Goal: Find contact information: Find contact information

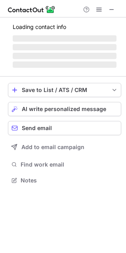
scroll to position [180, 126]
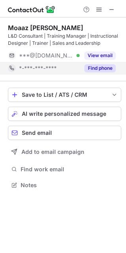
click at [91, 68] on button "Find phone" at bounding box center [100, 68] width 31 height 8
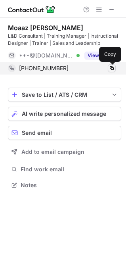
click at [110, 65] on button at bounding box center [112, 68] width 8 height 8
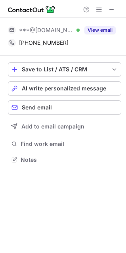
scroll to position [154, 126]
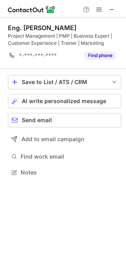
scroll to position [167, 126]
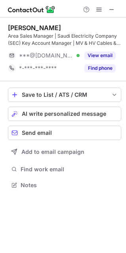
scroll to position [180, 126]
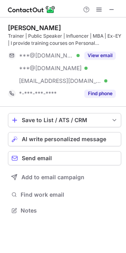
scroll to position [205, 126]
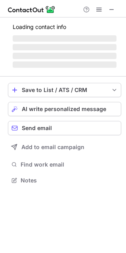
scroll to position [192, 126]
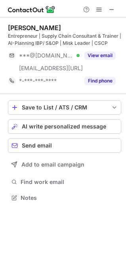
click at [119, 11] on div at bounding box center [63, 8] width 126 height 17
click at [112, 12] on span at bounding box center [112, 9] width 6 height 6
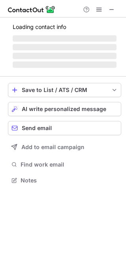
scroll to position [178, 126]
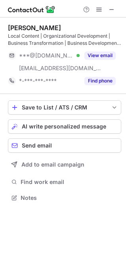
scroll to position [192, 126]
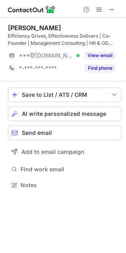
scroll to position [180, 126]
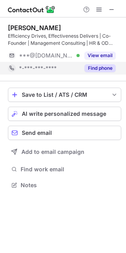
click at [100, 68] on button "Find phone" at bounding box center [100, 68] width 31 height 8
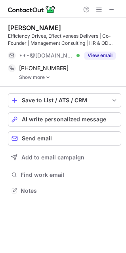
scroll to position [186, 126]
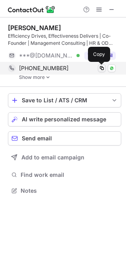
click at [103, 69] on span at bounding box center [102, 68] width 6 height 6
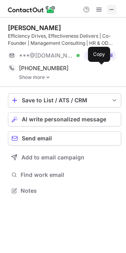
click at [114, 12] on span at bounding box center [112, 9] width 6 height 6
